Goal: Subscribe to service/newsletter

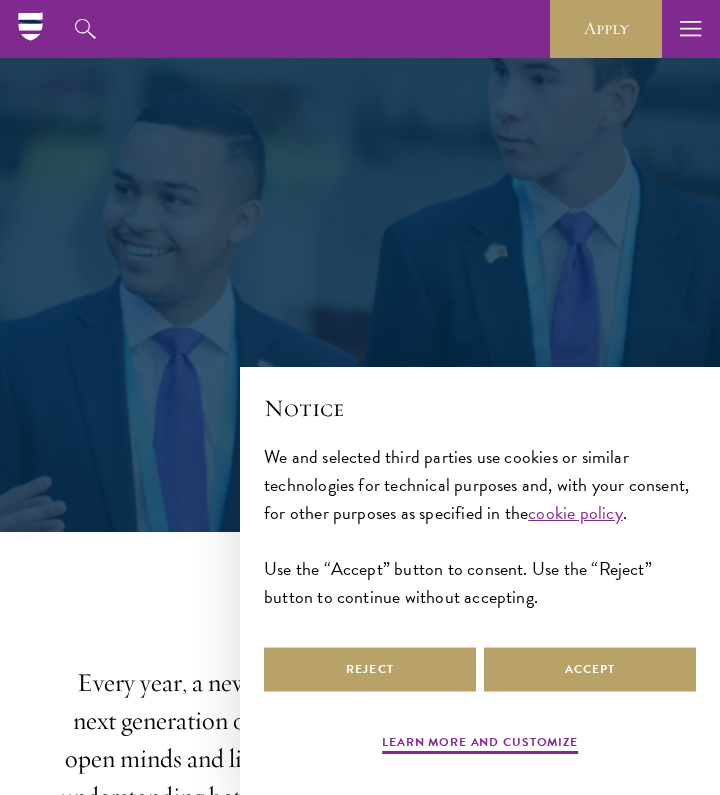
scroll to position [91, 0]
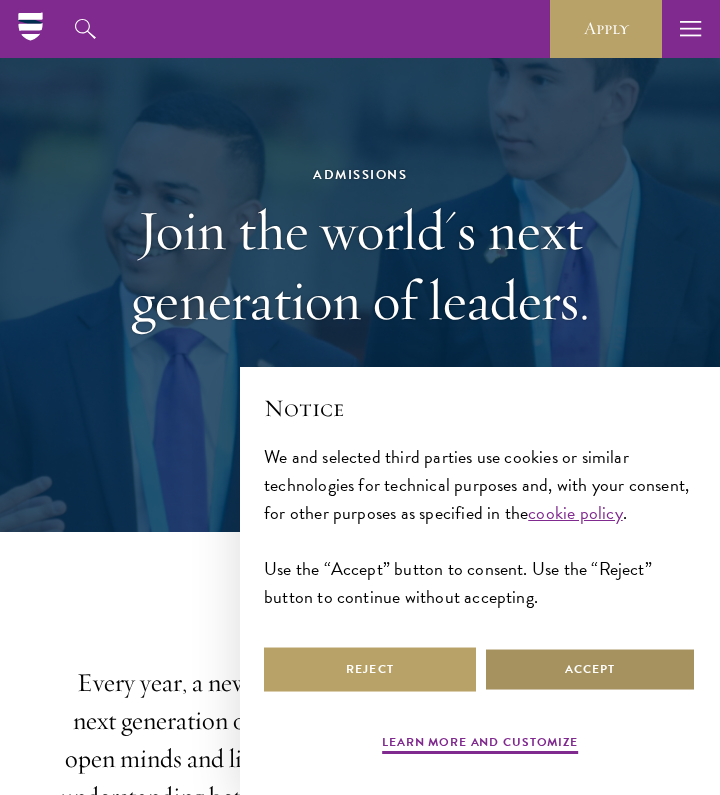
click at [567, 662] on button "Accept" at bounding box center [590, 669] width 212 height 45
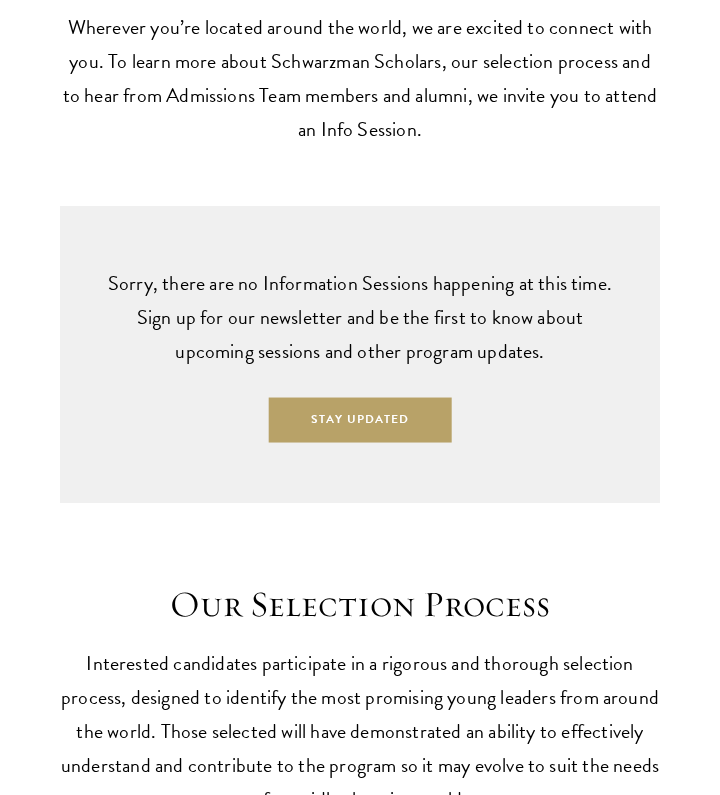
scroll to position [4816, 0]
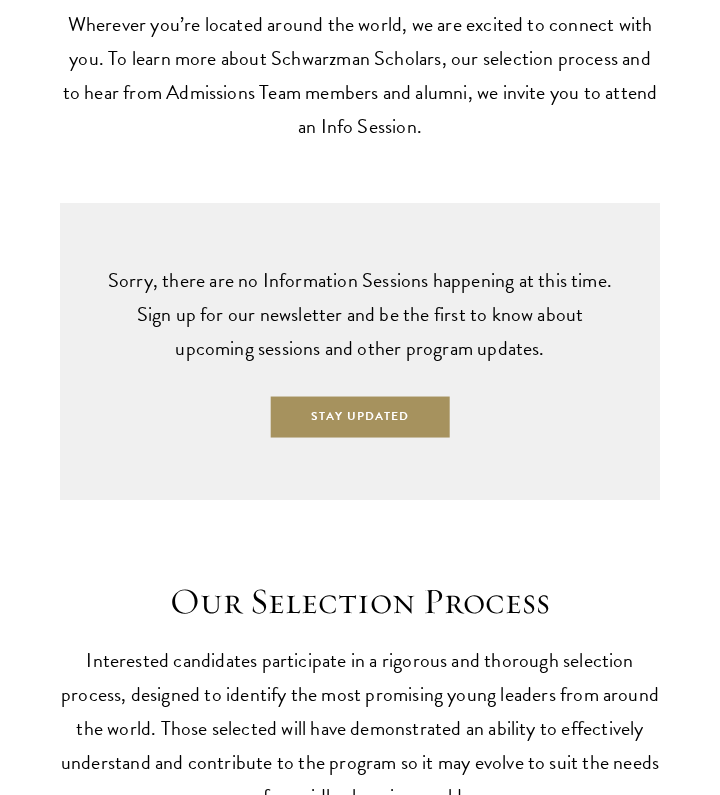
click at [410, 395] on button "Stay Updated" at bounding box center [360, 417] width 183 height 45
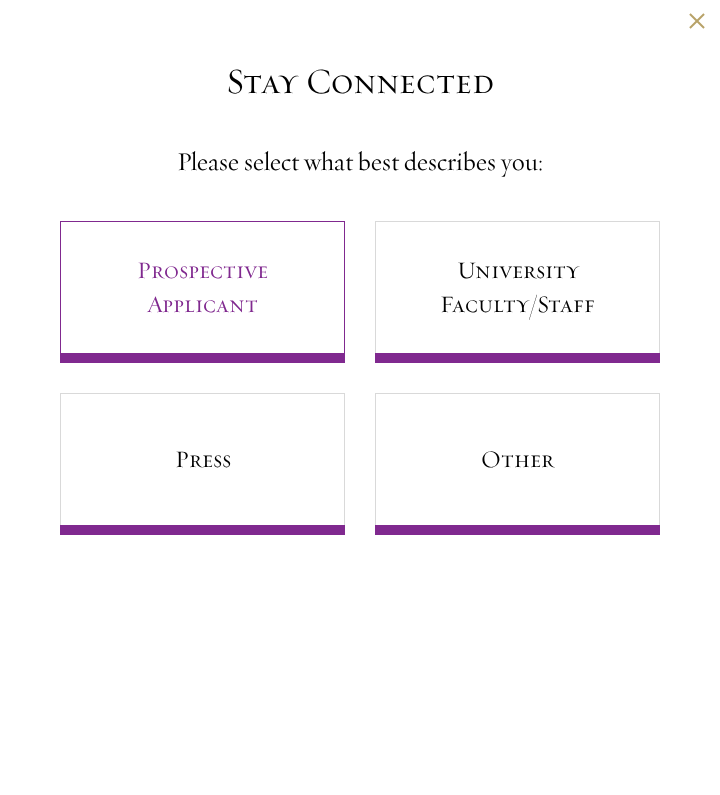
click at [280, 259] on link "Prospective Applicant" at bounding box center [202, 292] width 285 height 142
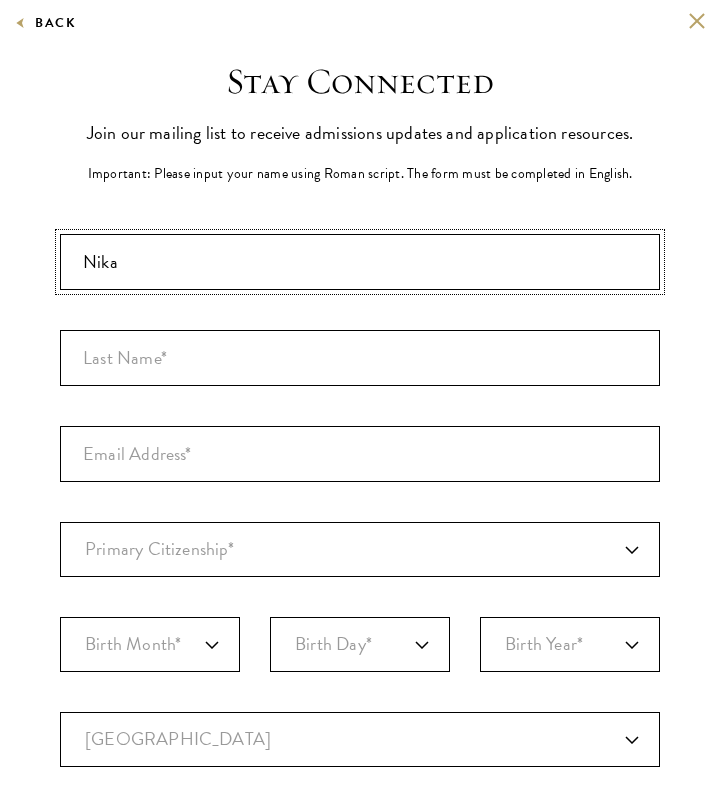
type input "Nika"
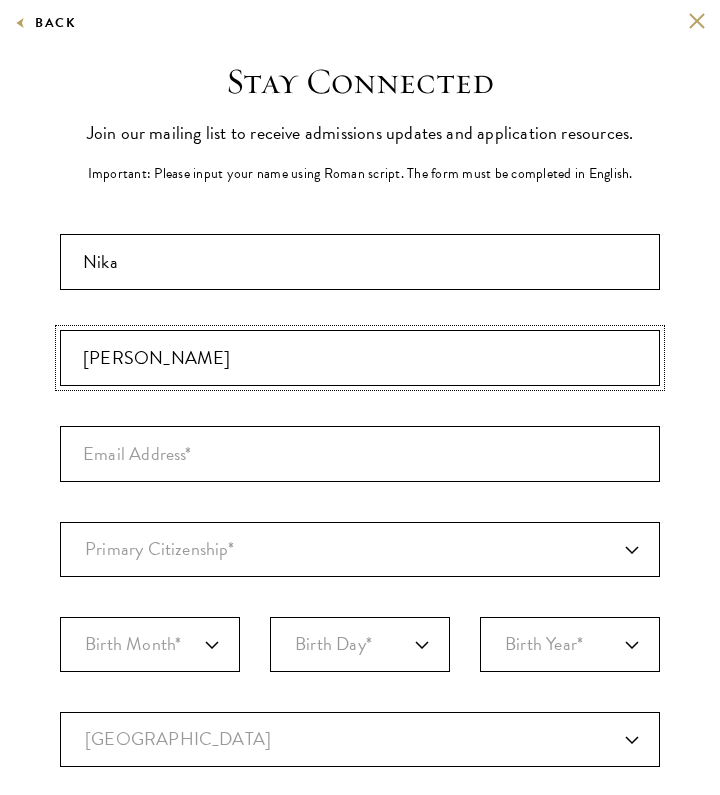
type input "[PERSON_NAME]"
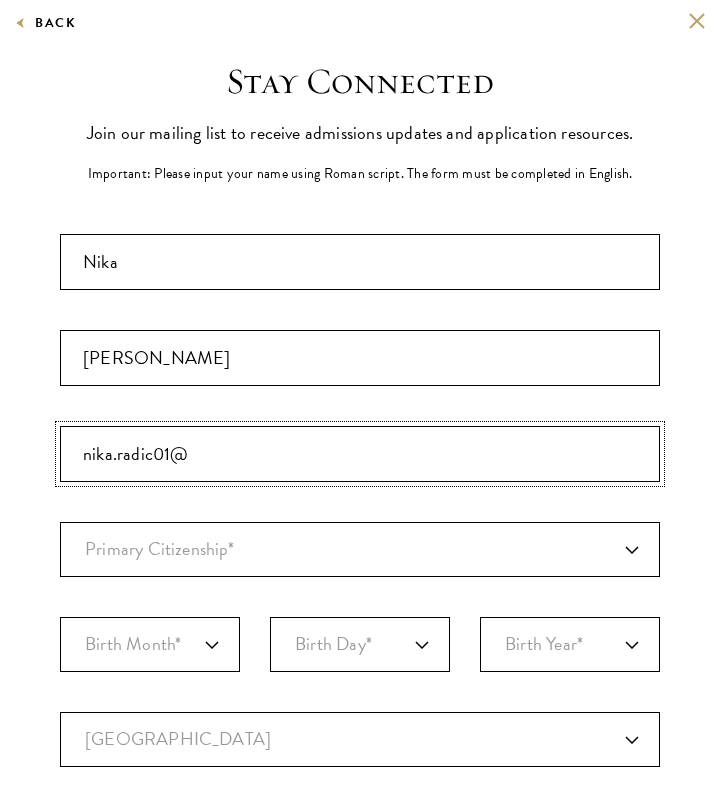
type input "[EMAIL_ADDRESS][DOMAIN_NAME]"
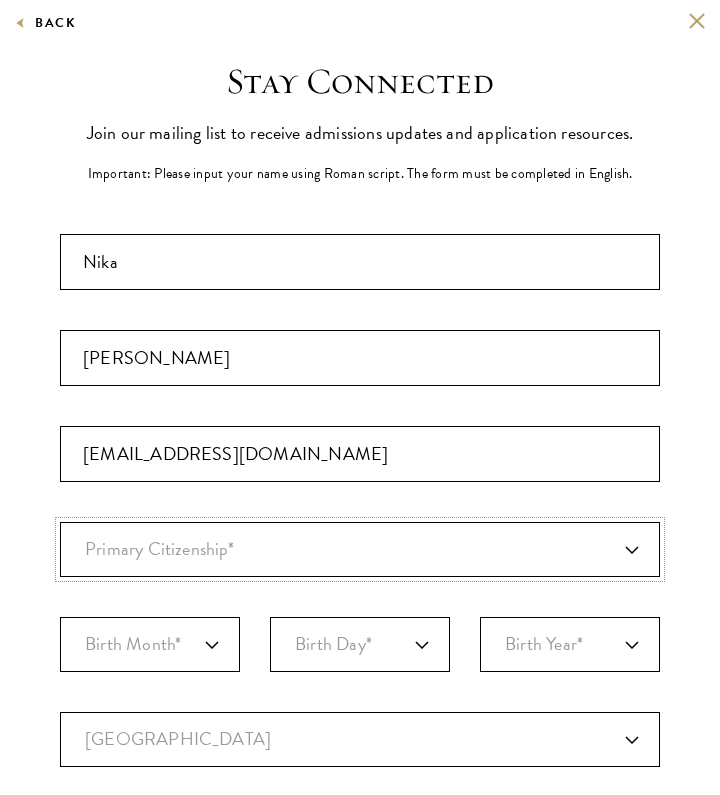
click at [189, 540] on select "Primary Citizenship* [GEOGRAPHIC_DATA] [DEMOGRAPHIC_DATA] [DEMOGRAPHIC_DATA] [D…" at bounding box center [360, 549] width 600 height 55
select select "HR"
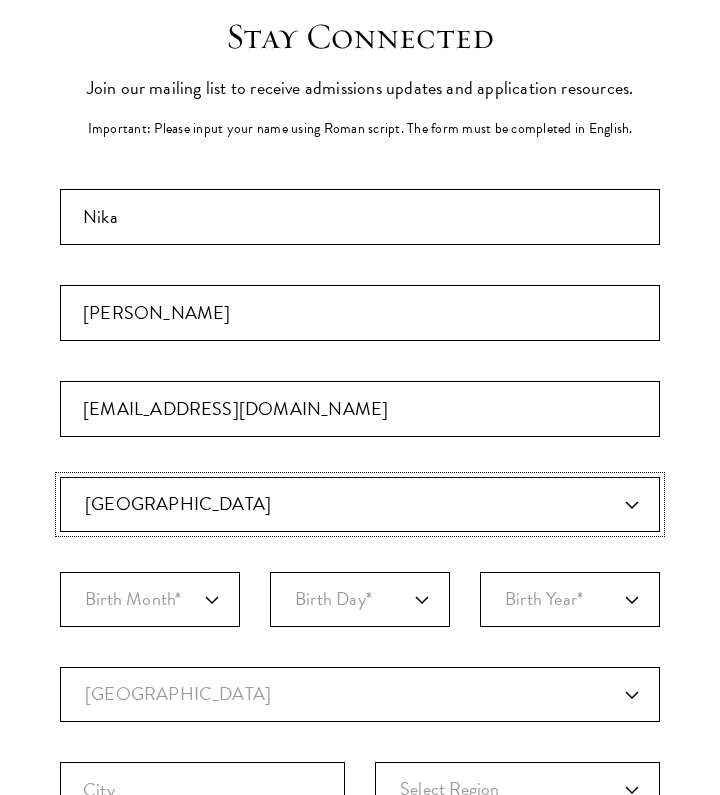
scroll to position [59, 0]
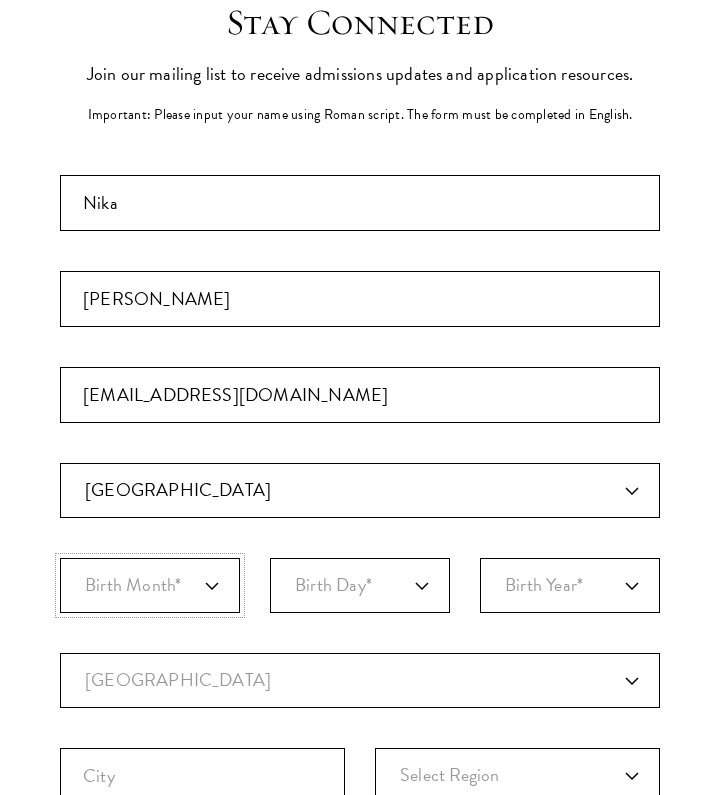
click at [193, 579] on select "Birth Month* January February March April May June July August September Octobe…" at bounding box center [150, 585] width 180 height 55
select select "09"
click at [376, 580] on select "Birth Day* 1 2 3 4 5 6 7 8 9 10 11 12 13 14 15 16 17 18 19 20 21 22 23 24 25 26…" at bounding box center [360, 585] width 180 height 55
select select "05"
click at [559, 561] on select "Birth Year* [DEMOGRAPHIC_DATA] [DEMOGRAPHIC_DATA] [DEMOGRAPHIC_DATA] [DEMOGRAPH…" at bounding box center [570, 585] width 180 height 55
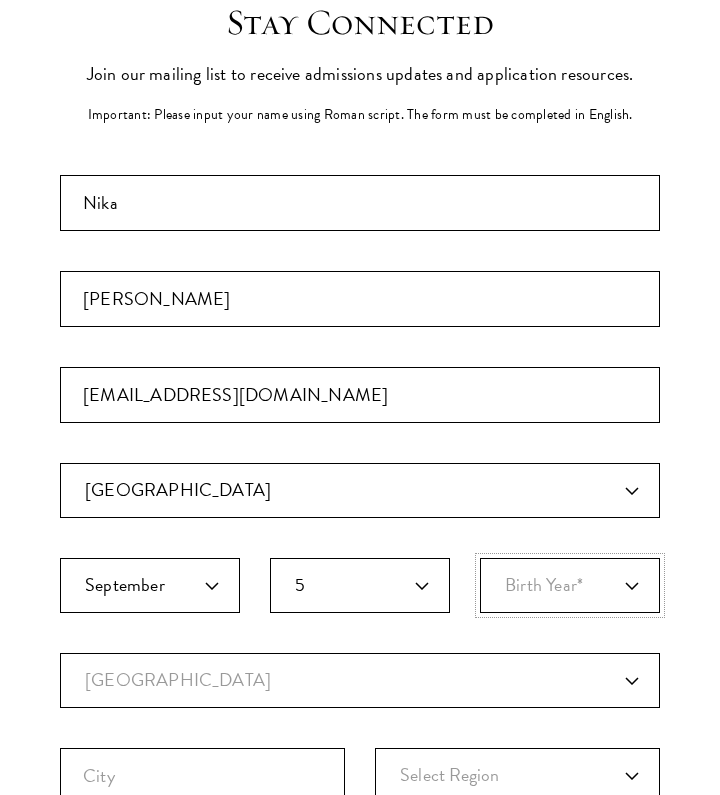
select select "2002"
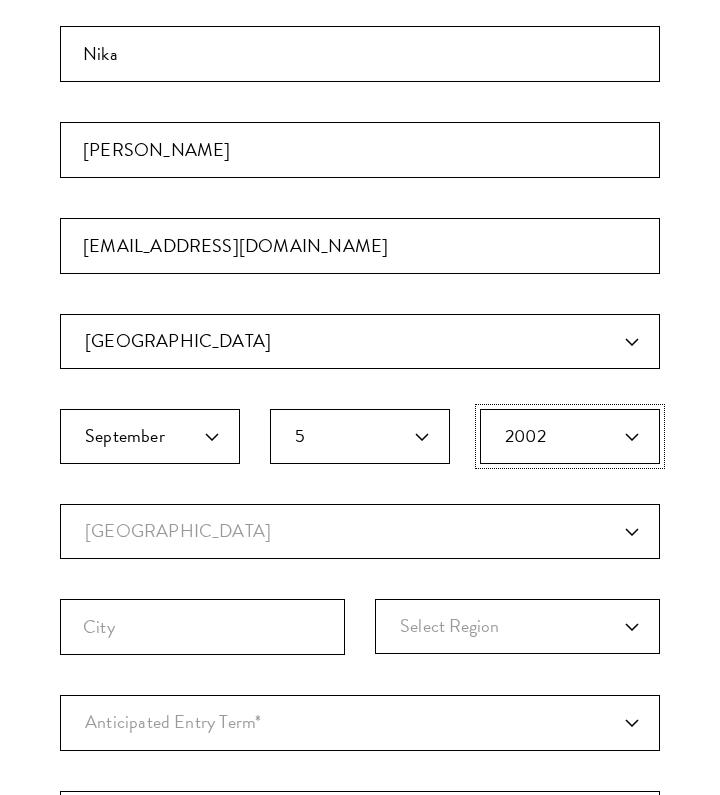
scroll to position [210, 0]
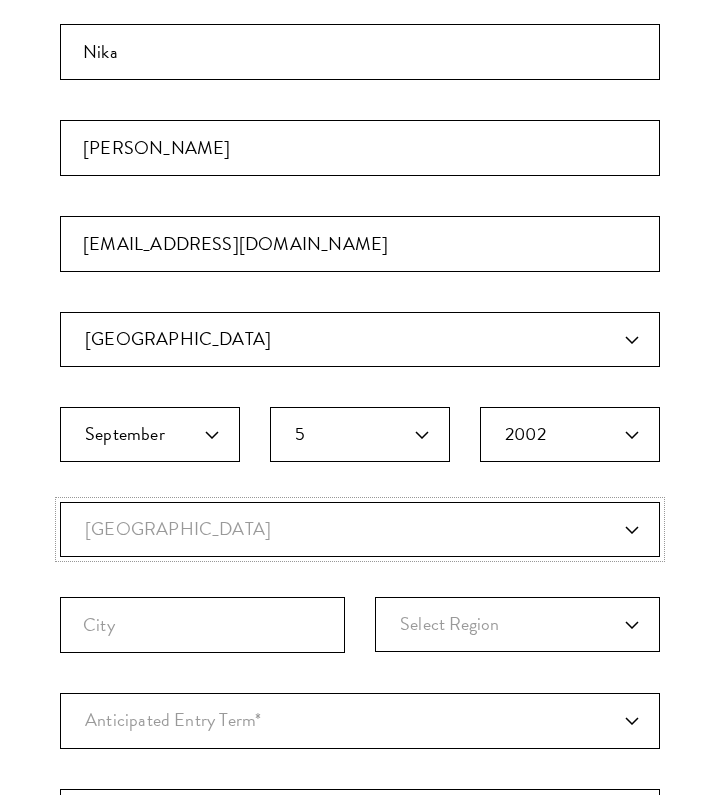
click at [289, 526] on select "Current Country [GEOGRAPHIC_DATA] [GEOGRAPHIC_DATA] [GEOGRAPHIC_DATA] [GEOGRAPH…" at bounding box center [360, 529] width 600 height 55
select select "NL"
select select
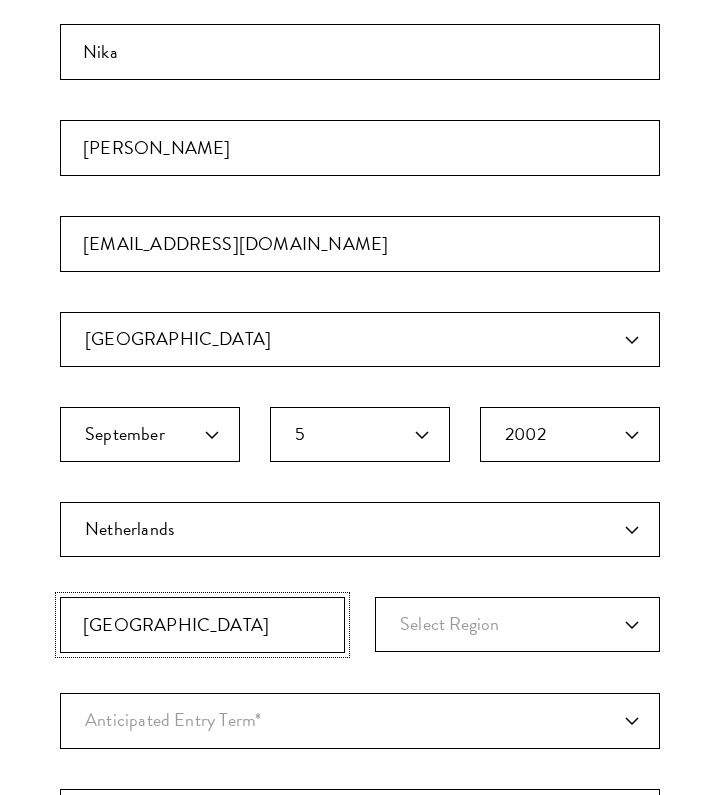
type input "[GEOGRAPHIC_DATA]"
select select "[GEOGRAPHIC_DATA]"
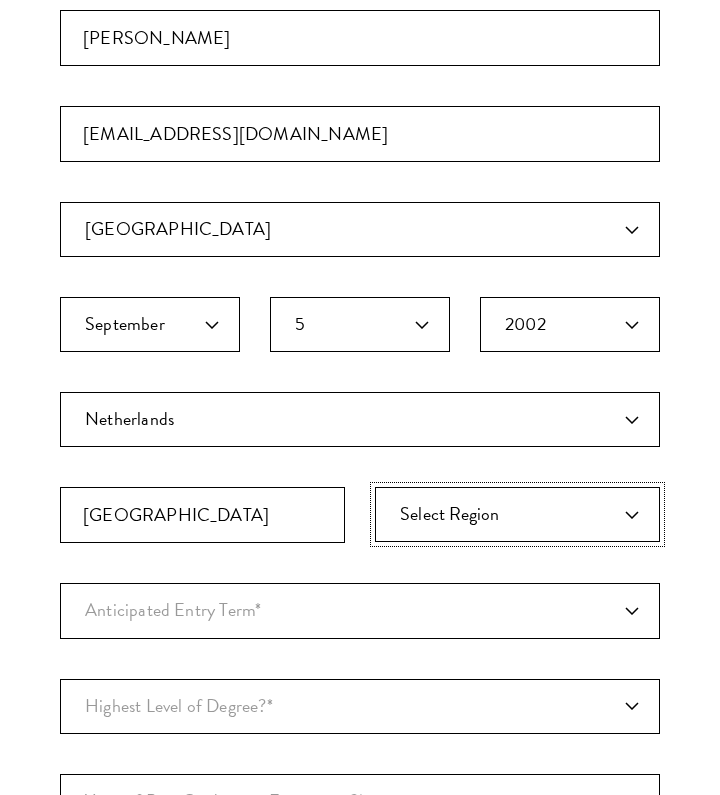
scroll to position [323, 0]
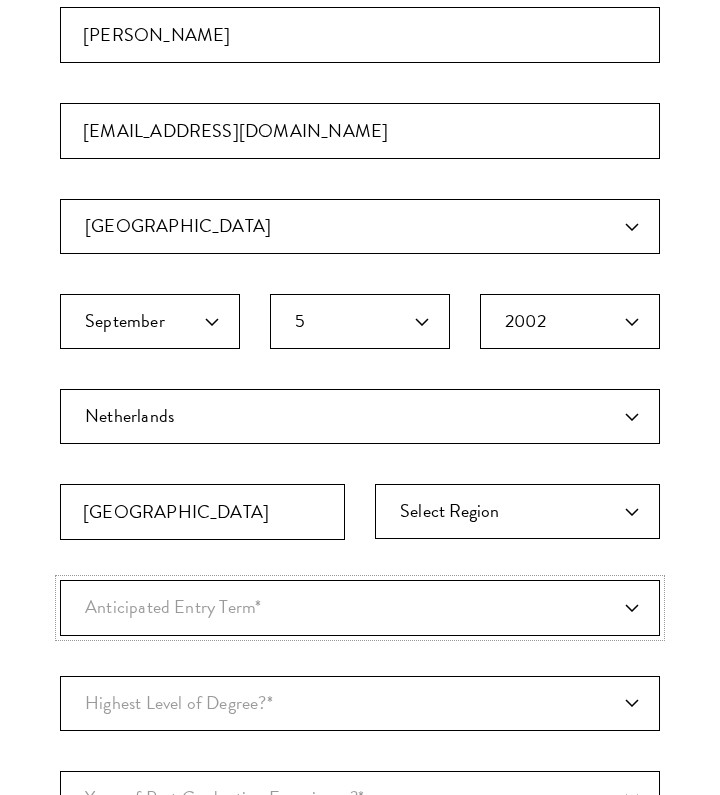
select select "a6790467-ebe7-4045-a56a-66c1cae98076"
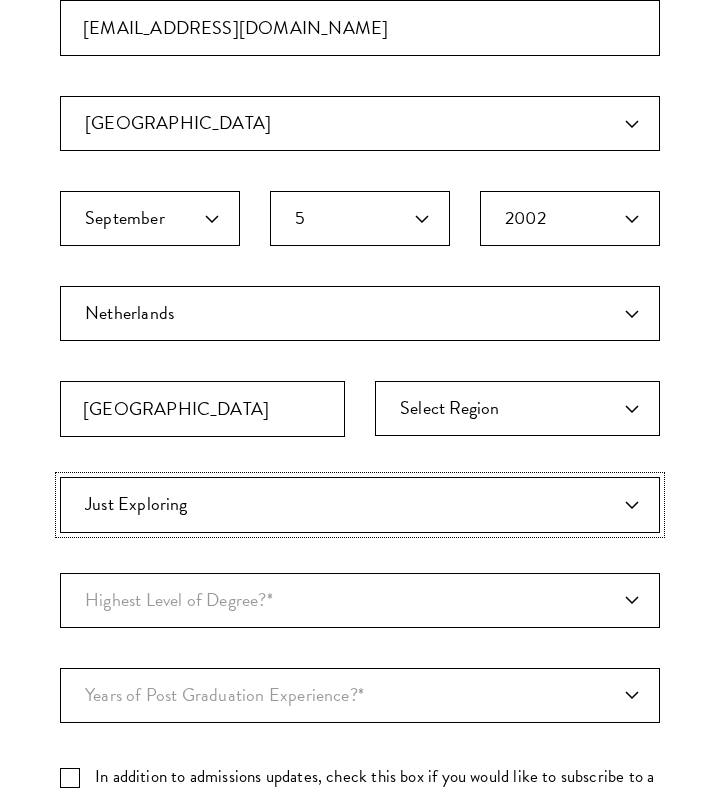
scroll to position [434, 0]
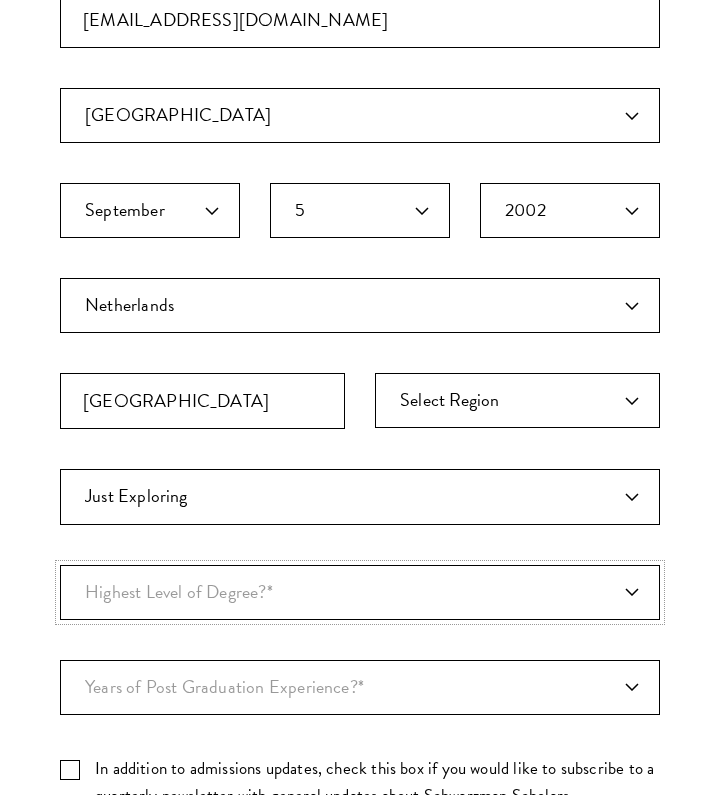
select select "baef124f-e103-44b1-8ca6-5d0669438e44"
click at [247, 689] on select "Years of Post Graduation Experience?* 1 2 3 4 5 6 7 8 9 10" at bounding box center [360, 687] width 600 height 55
click at [301, 690] on select "Years of Post Graduation Experience?* 1 2 3 4 5 6 7 8 9 10" at bounding box center [360, 687] width 600 height 55
select select "1"
click at [77, 759] on label "In addition to admissions updates, check this box if you would like to subscrib…" at bounding box center [360, 782] width 600 height 54
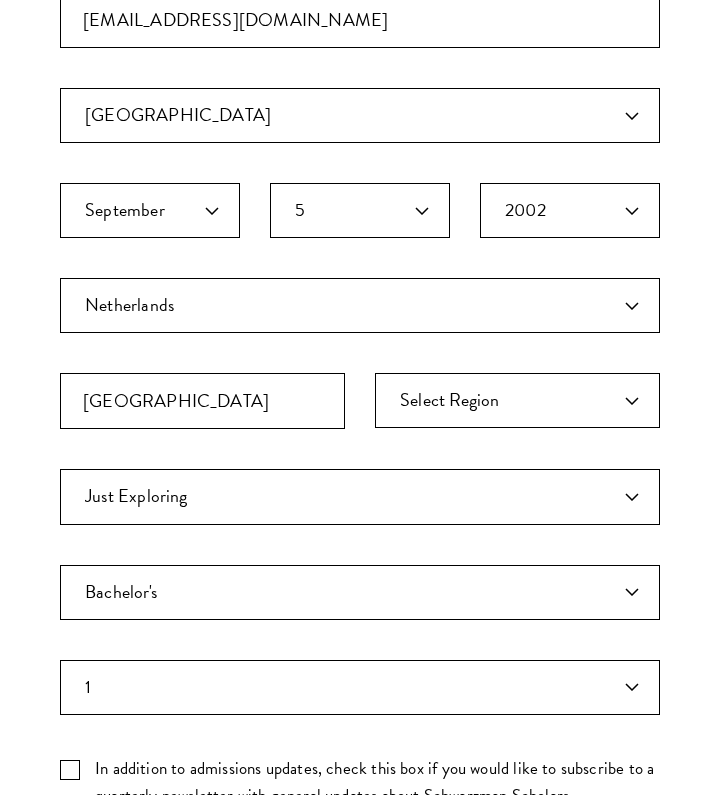
click at [77, 759] on input "In addition to admissions updates, check this box if you would like to subscrib…" at bounding box center [360, 761] width 600 height 13
checkbox input "true"
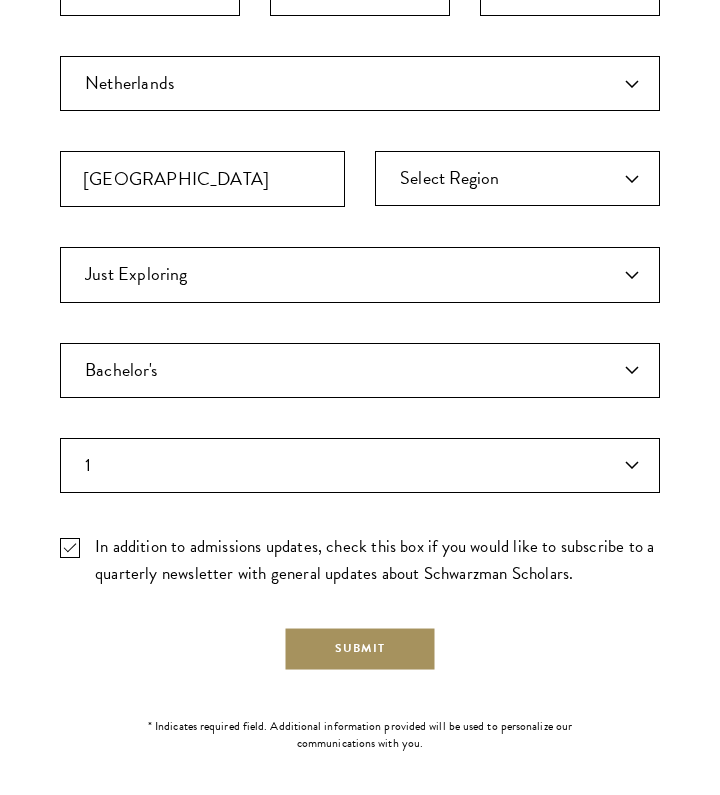
scroll to position [655, 0]
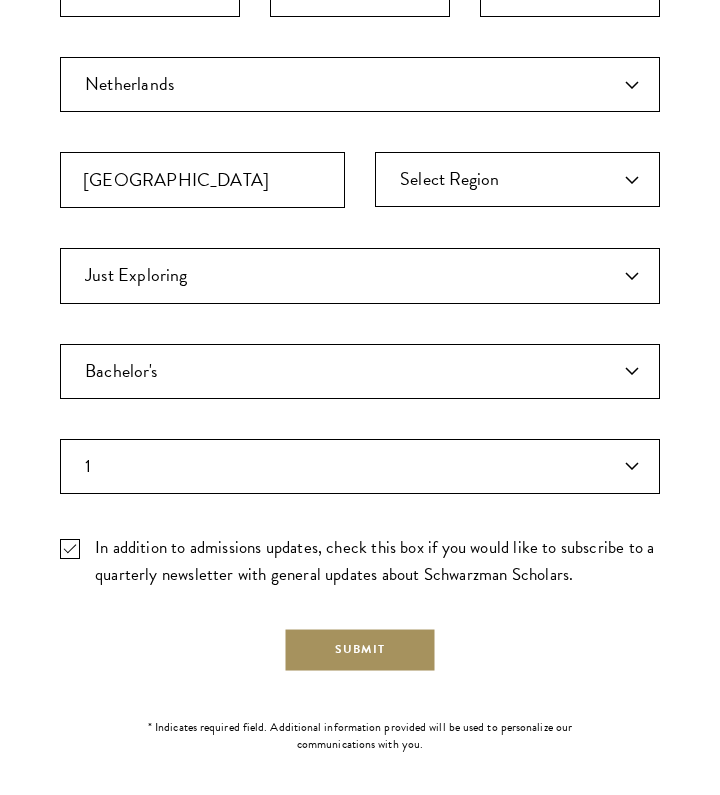
click at [377, 633] on button "Submit" at bounding box center [360, 650] width 153 height 45
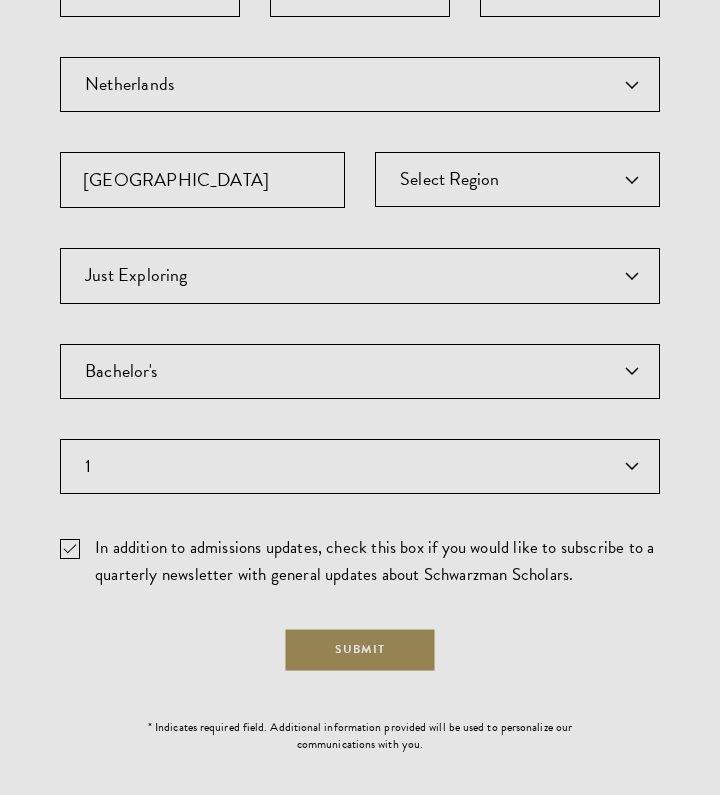
scroll to position [0, 0]
